Goal: Transaction & Acquisition: Purchase product/service

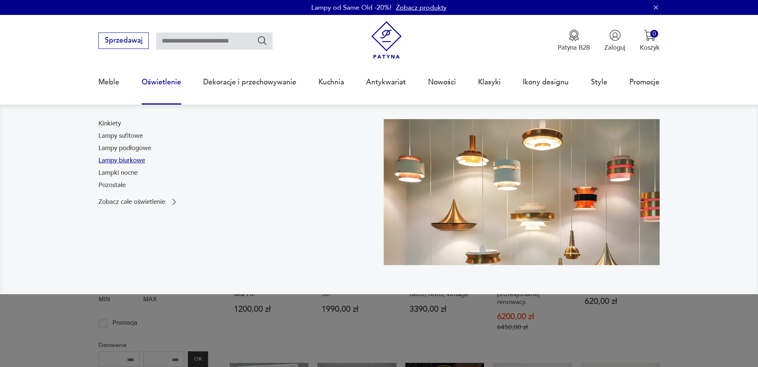
click at [119, 160] on link "Lampy biurkowe" at bounding box center [121, 160] width 47 height 9
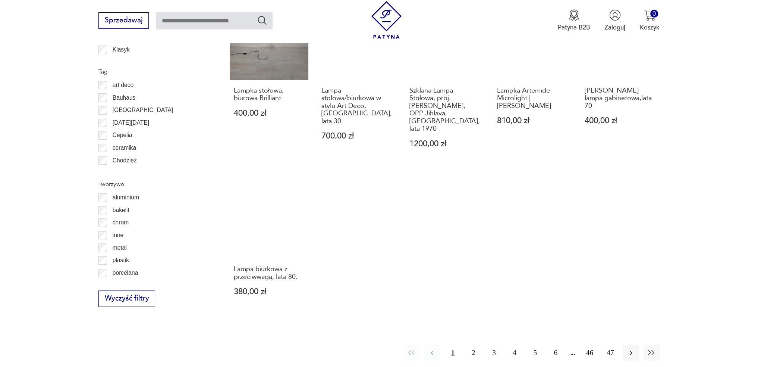
scroll to position [707, 0]
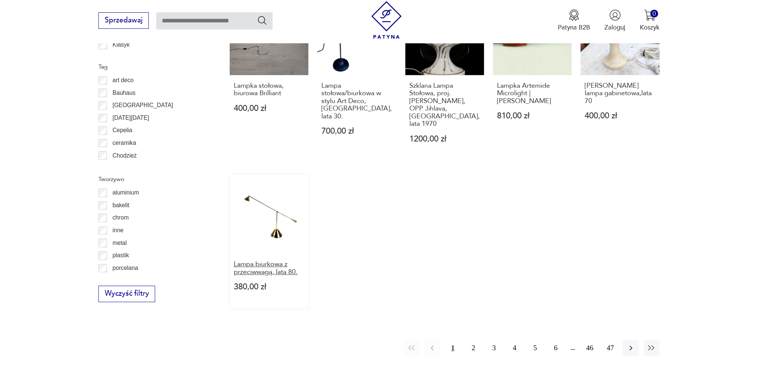
click at [255, 260] on h3 "Lampa biurkowa z przeciwwagą, lata 80." at bounding box center [269, 267] width 71 height 15
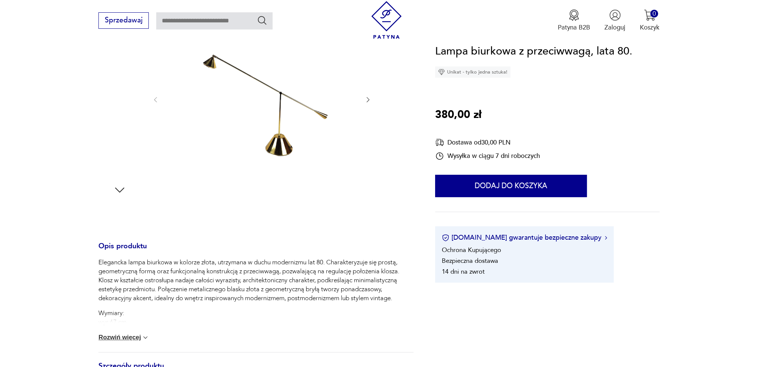
scroll to position [149, 0]
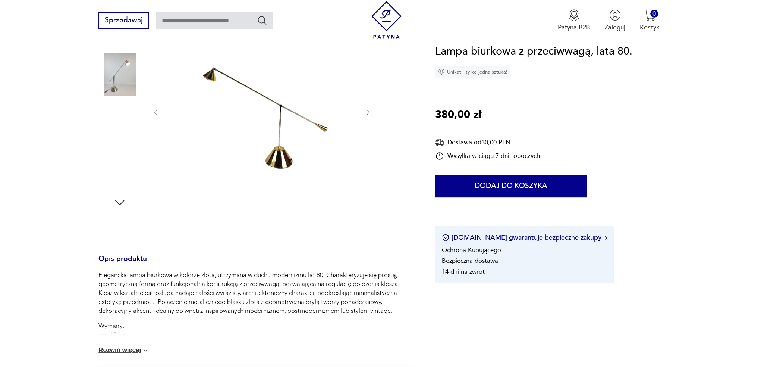
click at [120, 82] on img at bounding box center [119, 74] width 43 height 43
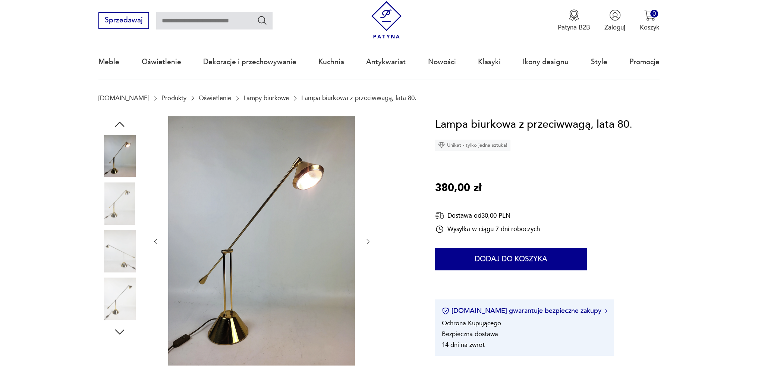
scroll to position [0, 0]
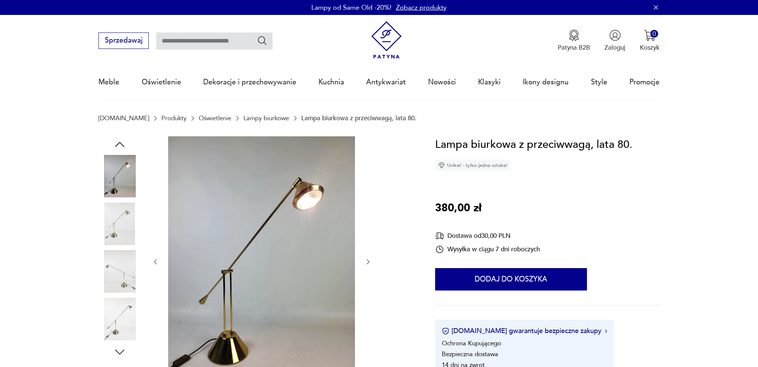
click at [155, 261] on icon "button" at bounding box center [155, 261] width 3 height 5
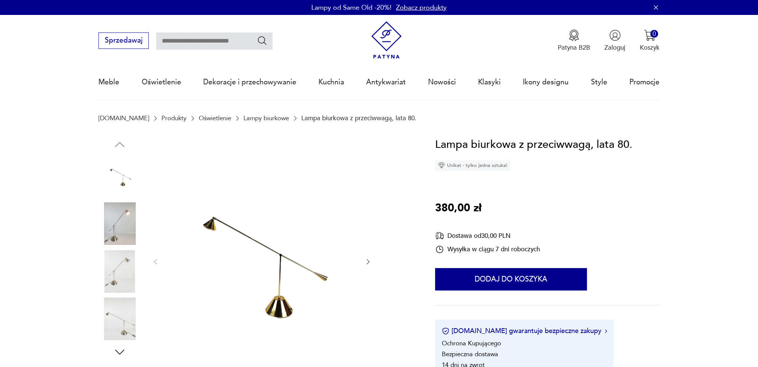
click at [371, 262] on icon "button" at bounding box center [367, 261] width 7 height 7
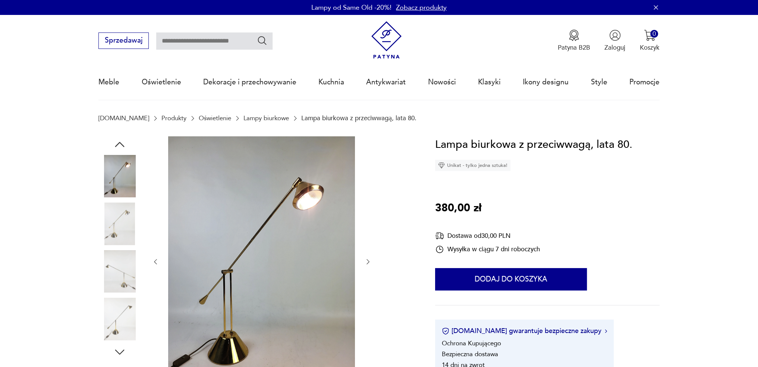
click at [371, 262] on icon "button" at bounding box center [367, 261] width 7 height 7
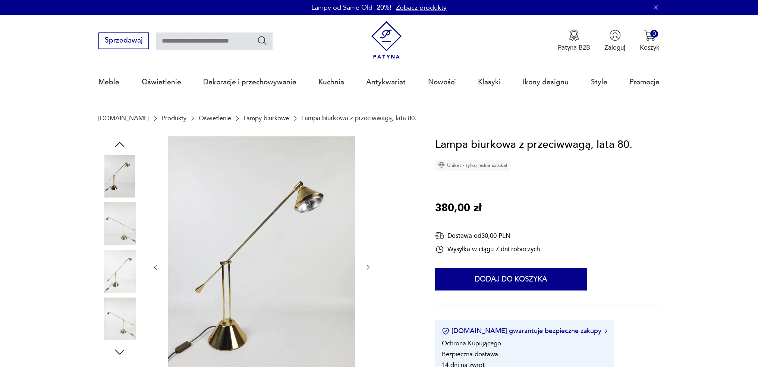
click at [371, 262] on div at bounding box center [262, 267] width 220 height 263
